Goal: Contribute content

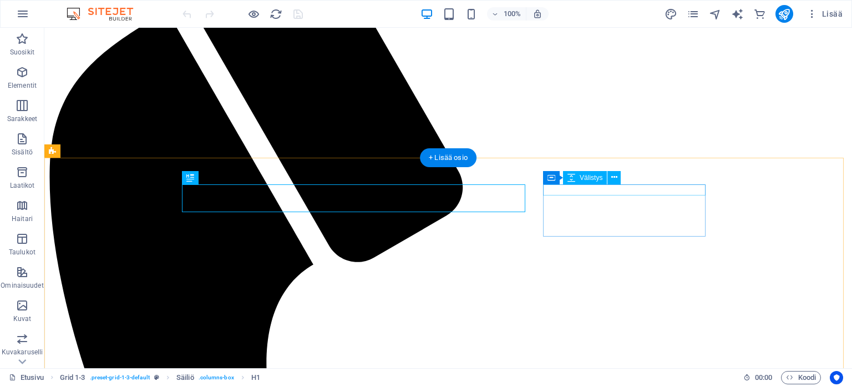
scroll to position [192, 0]
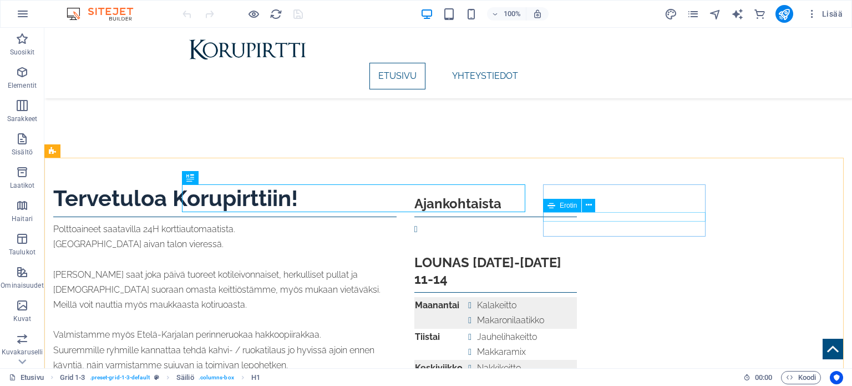
click at [602, 202] on div "Erotin" at bounding box center [572, 206] width 59 height 14
click at [603, 202] on div "Erotin" at bounding box center [572, 206] width 59 height 14
click at [577, 225] on div at bounding box center [495, 228] width 163 height 15
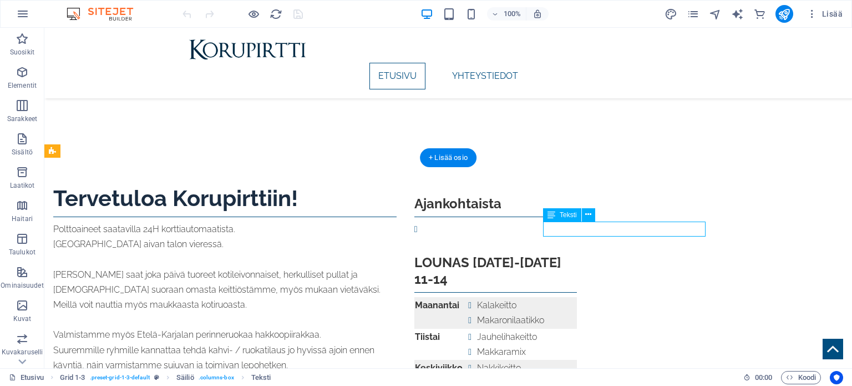
click at [577, 225] on div at bounding box center [495, 228] width 163 height 15
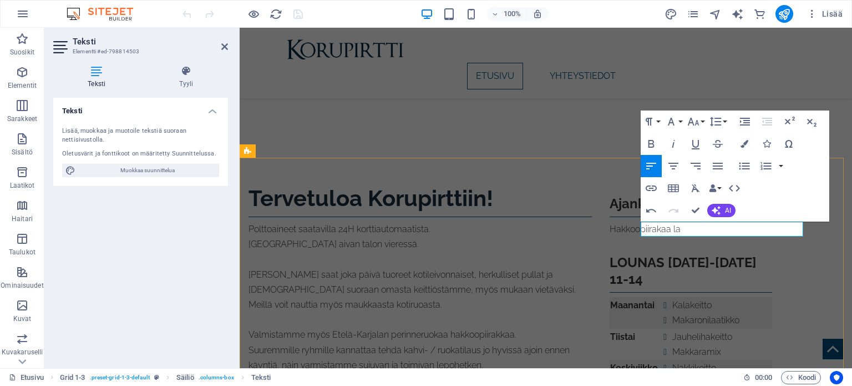
click at [690, 227] on p "Hakkoopiirakaa la" at bounding box center [691, 228] width 163 height 15
click at [737, 231] on p "Hakkoopiirakkaa la" at bounding box center [691, 228] width 163 height 15
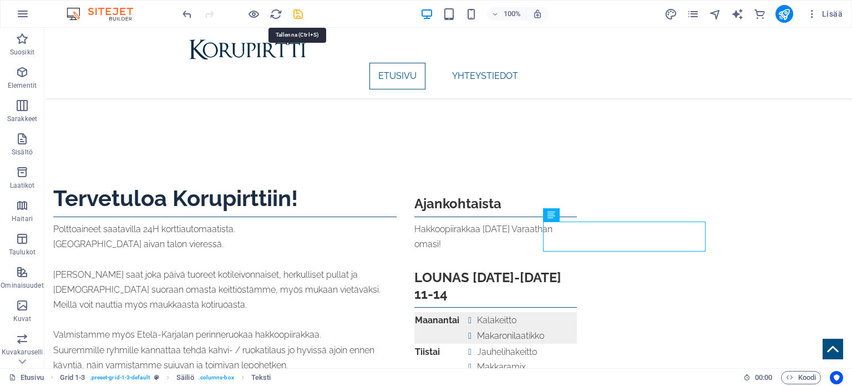
click at [293, 12] on icon "save" at bounding box center [298, 14] width 13 height 13
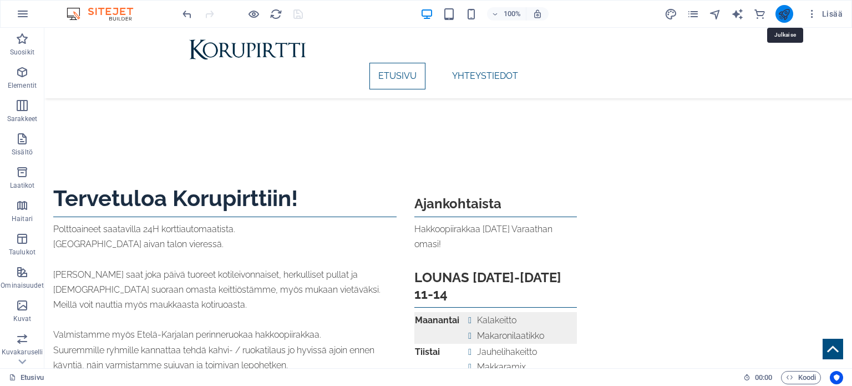
click at [790, 15] on icon "publish" at bounding box center [784, 14] width 13 height 13
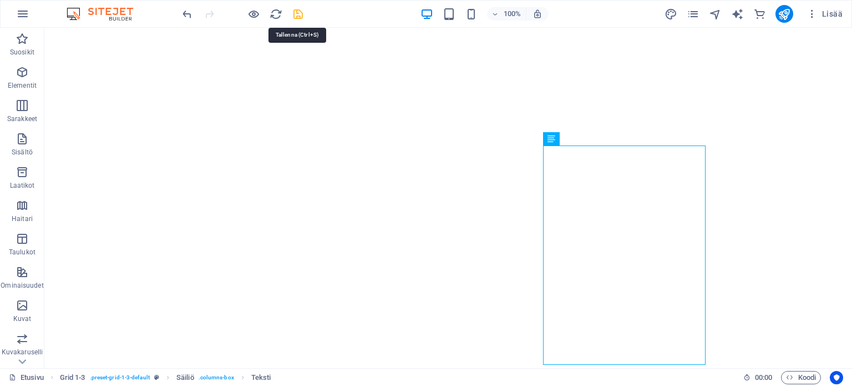
click at [296, 13] on icon "save" at bounding box center [298, 14] width 13 height 13
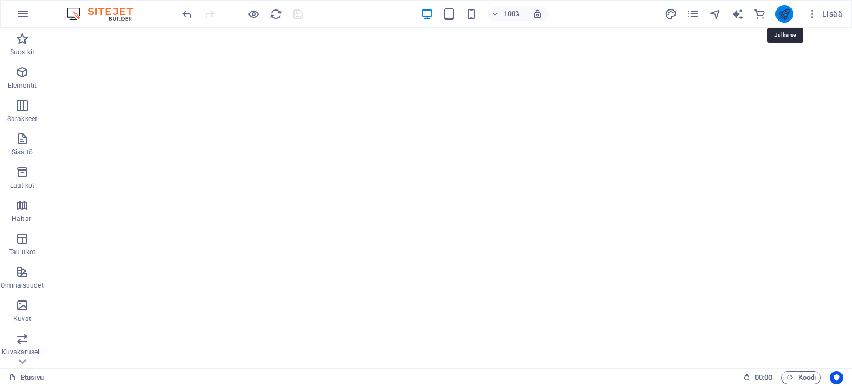
click at [781, 15] on icon "publish" at bounding box center [784, 14] width 13 height 13
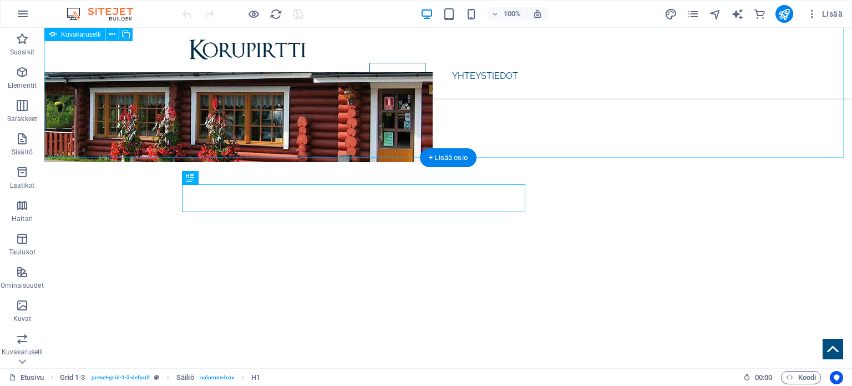
scroll to position [192, 0]
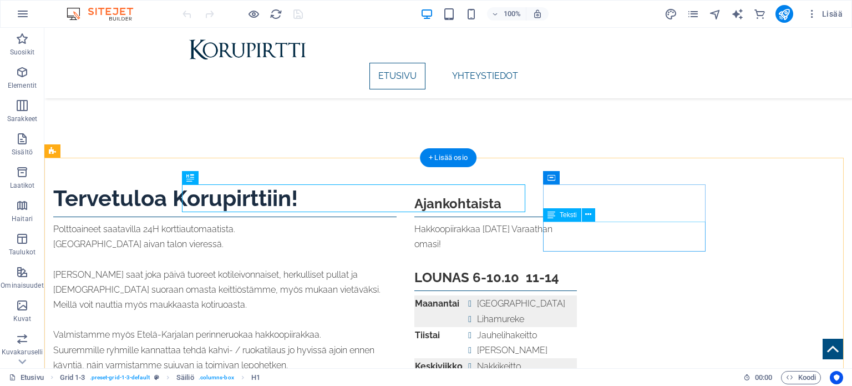
click at [577, 230] on div "Hakkoopiirakkaa la 18.10. Varaathan omasi!" at bounding box center [495, 236] width 163 height 30
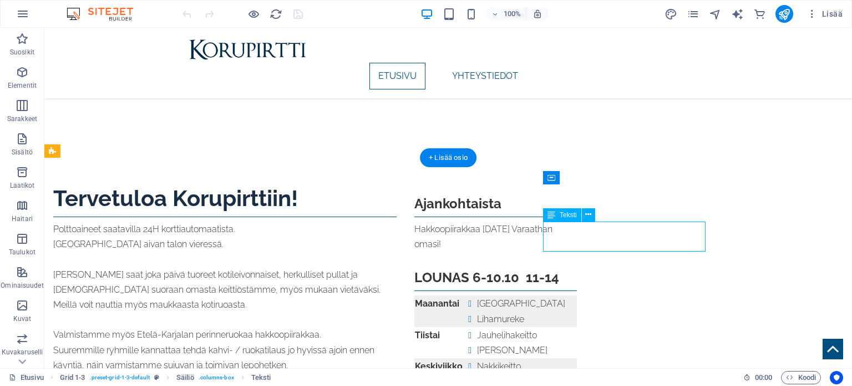
click at [577, 230] on div "Hakkoopiirakkaa la 18.10. Varaathan omasi!" at bounding box center [495, 236] width 163 height 30
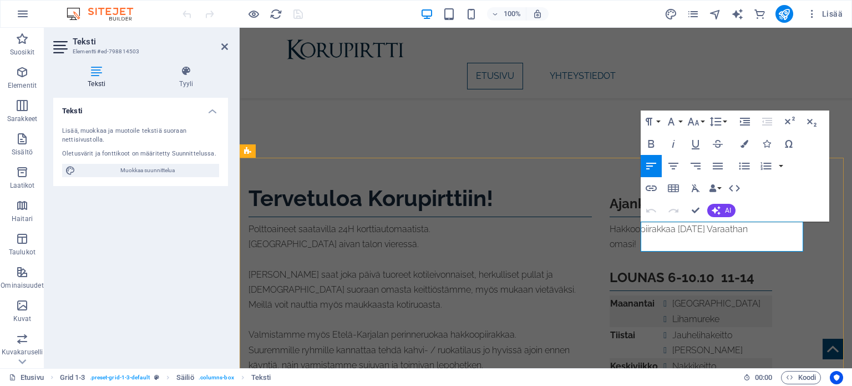
click at [679, 242] on p "Hakkoopiirakkaa [DATE] Varaathan omasi!" at bounding box center [691, 236] width 163 height 30
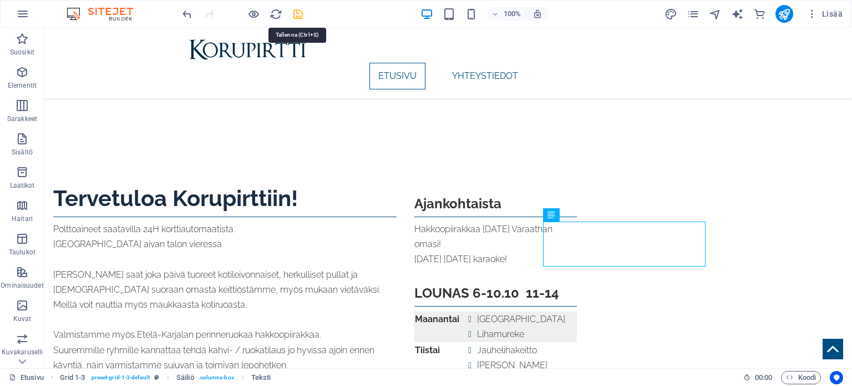
click at [299, 13] on icon "save" at bounding box center [298, 14] width 13 height 13
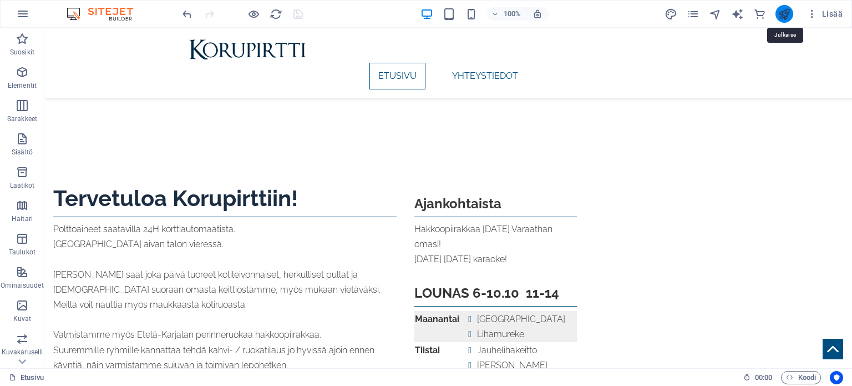
click at [786, 13] on icon "publish" at bounding box center [784, 14] width 13 height 13
